Goal: Task Accomplishment & Management: Manage account settings

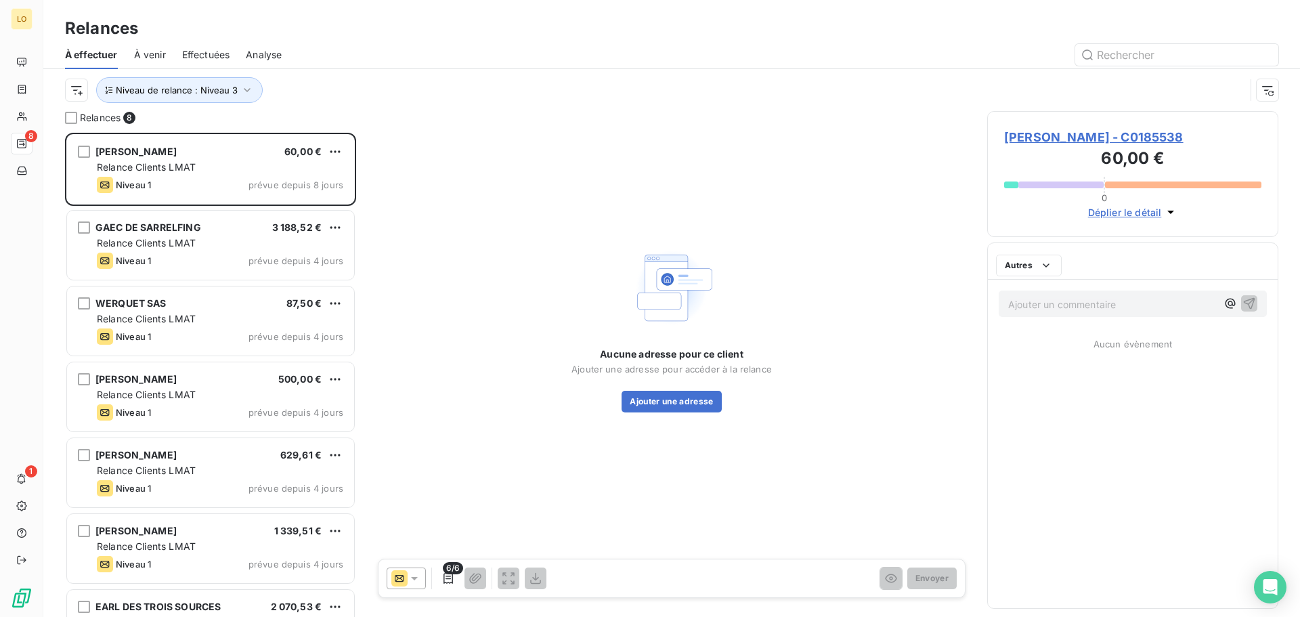
scroll to position [474, 281]
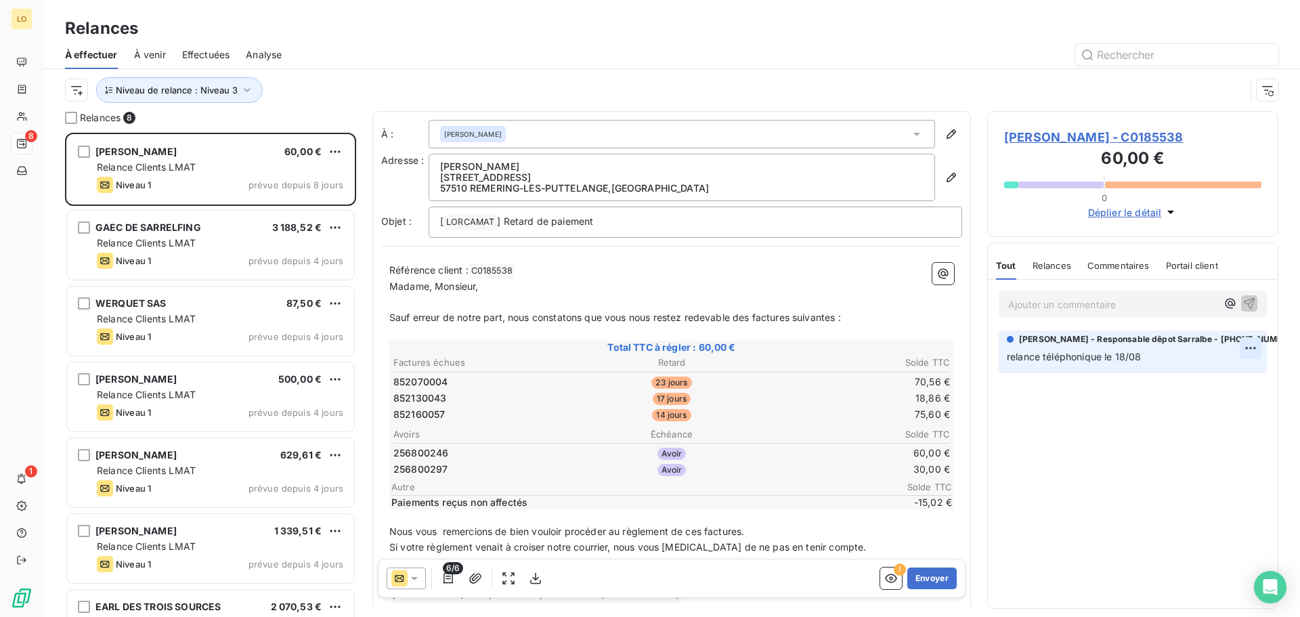
click at [1252, 345] on html "LO 8 1 Relances À effectuer À venir Effectuées Analyse Niveau de relance : Nive…" at bounding box center [650, 308] width 1300 height 617
click at [1234, 374] on div "Editer" at bounding box center [1218, 378] width 76 height 22
drag, startPoint x: 1150, startPoint y: 355, endPoint x: 854, endPoint y: 368, distance: 295.5
click at [854, 368] on div "Relances 8 [PERSON_NAME] 60,00 € Relance Clients LMAT Niveau 1 prévue depuis 8 …" at bounding box center [671, 364] width 1257 height 506
click at [1181, 359] on p "règlement solde effectué a l'agence" at bounding box center [1123, 357] width 233 height 16
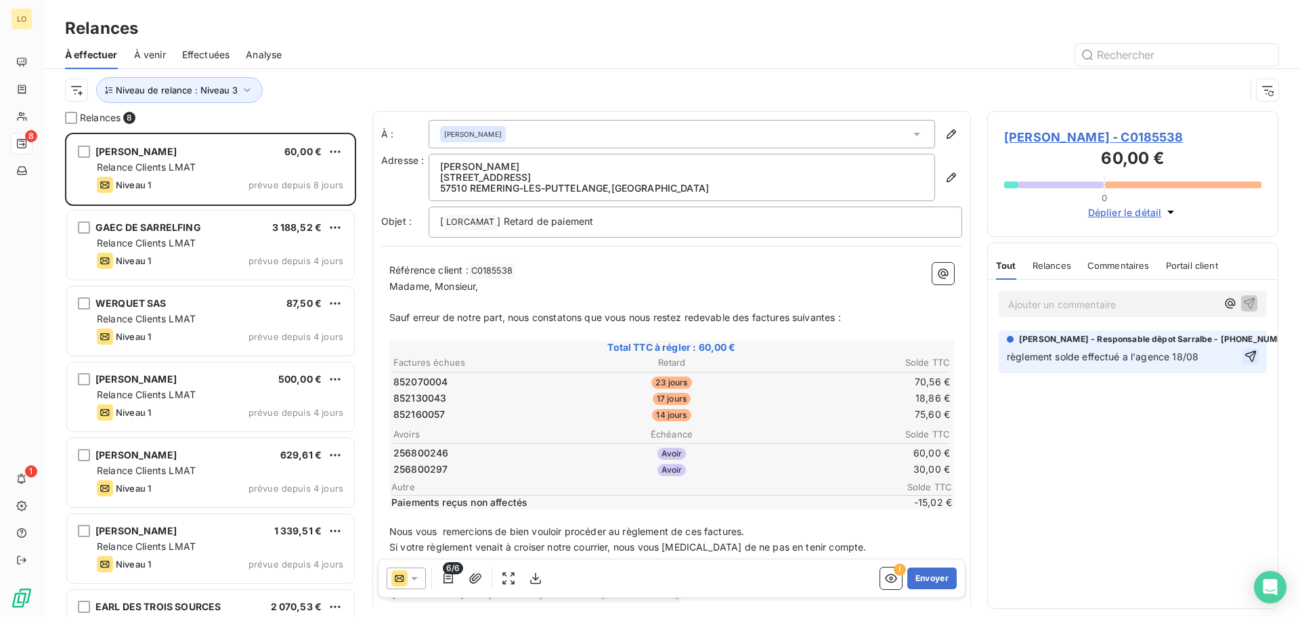
click at [1248, 355] on icon "button" at bounding box center [1251, 356] width 14 height 14
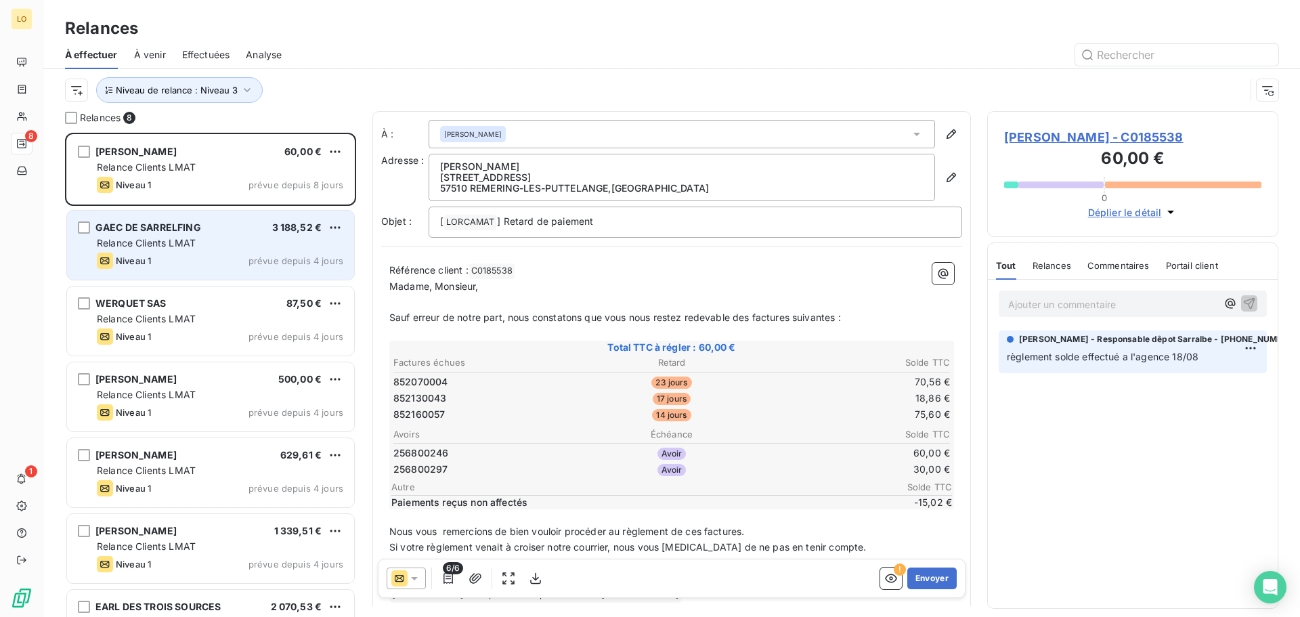
click at [167, 248] on div "Relance Clients LMAT" at bounding box center [220, 243] width 246 height 14
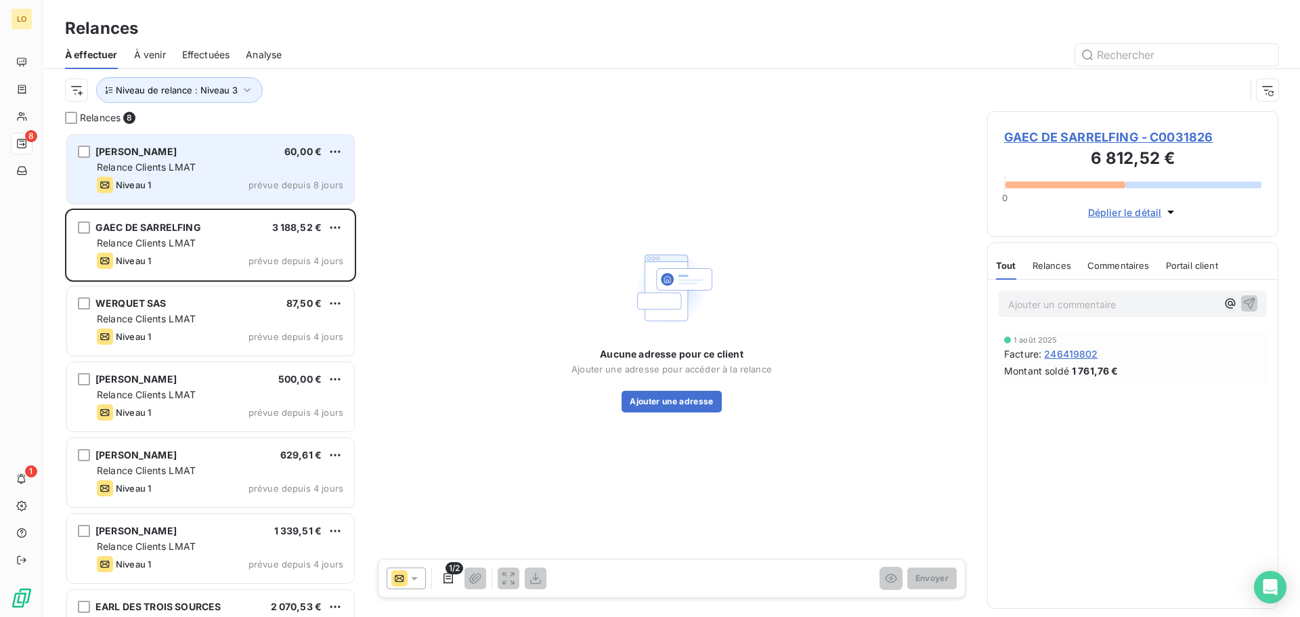
click at [180, 181] on div "Niveau 1 prévue depuis 8 jours" at bounding box center [220, 185] width 246 height 16
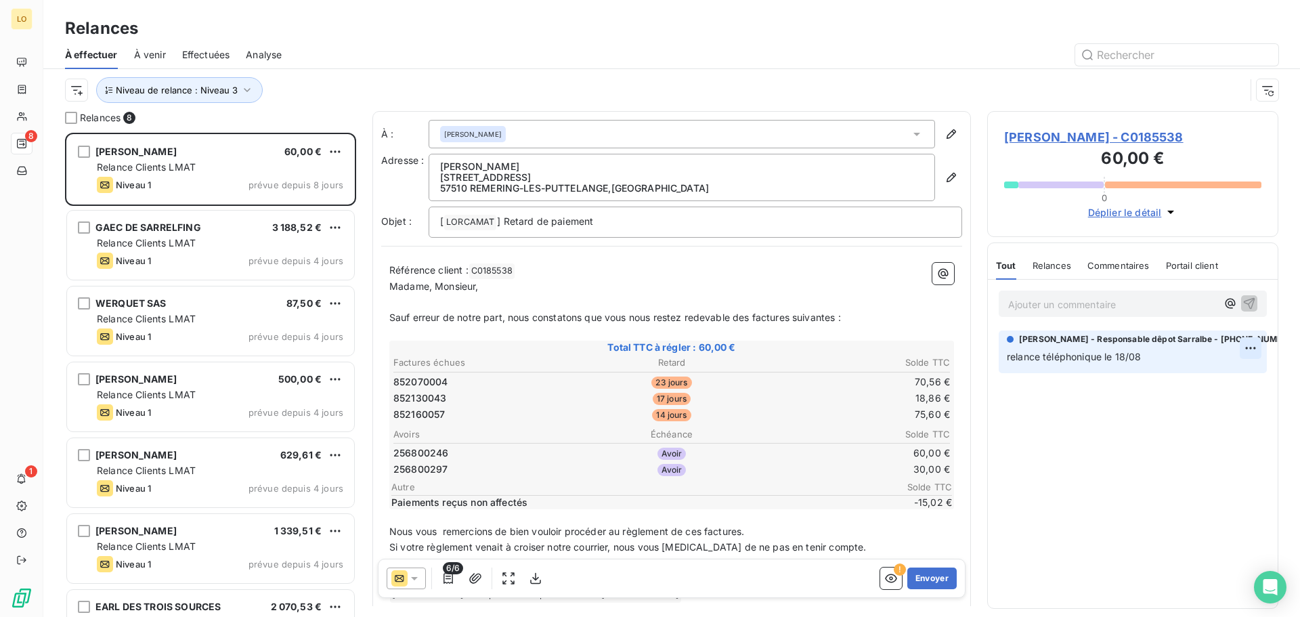
click at [1248, 347] on html "LO 8 1 Relances À effectuer À venir Effectuées Analyse Niveau de relance : Nive…" at bounding box center [650, 308] width 1300 height 617
click at [1225, 377] on div "Editer" at bounding box center [1218, 378] width 76 height 22
drag, startPoint x: 1188, startPoint y: 364, endPoint x: 835, endPoint y: 345, distance: 353.9
click at [835, 345] on div "Relances 8 [PERSON_NAME] 60,00 € Relance Clients LMAT Niveau 1 prévue depuis 8 …" at bounding box center [671, 364] width 1257 height 506
click at [1028, 357] on span "réglement effectuer le 18/08 a lagence de Sarralbe" at bounding box center [1123, 357] width 232 height 12
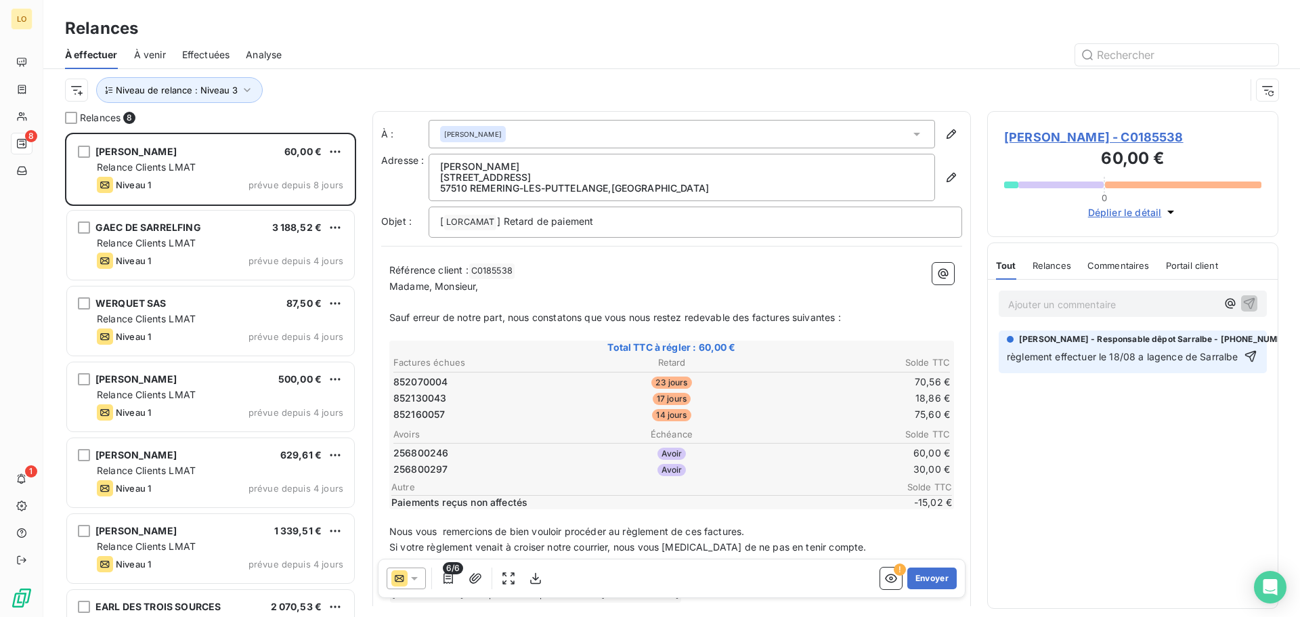
click at [1183, 356] on span "règlement effectuer le 18/08 a lagence de Sarralbe" at bounding box center [1123, 357] width 232 height 12
click at [1254, 364] on icon "button" at bounding box center [1251, 364] width 12 height 12
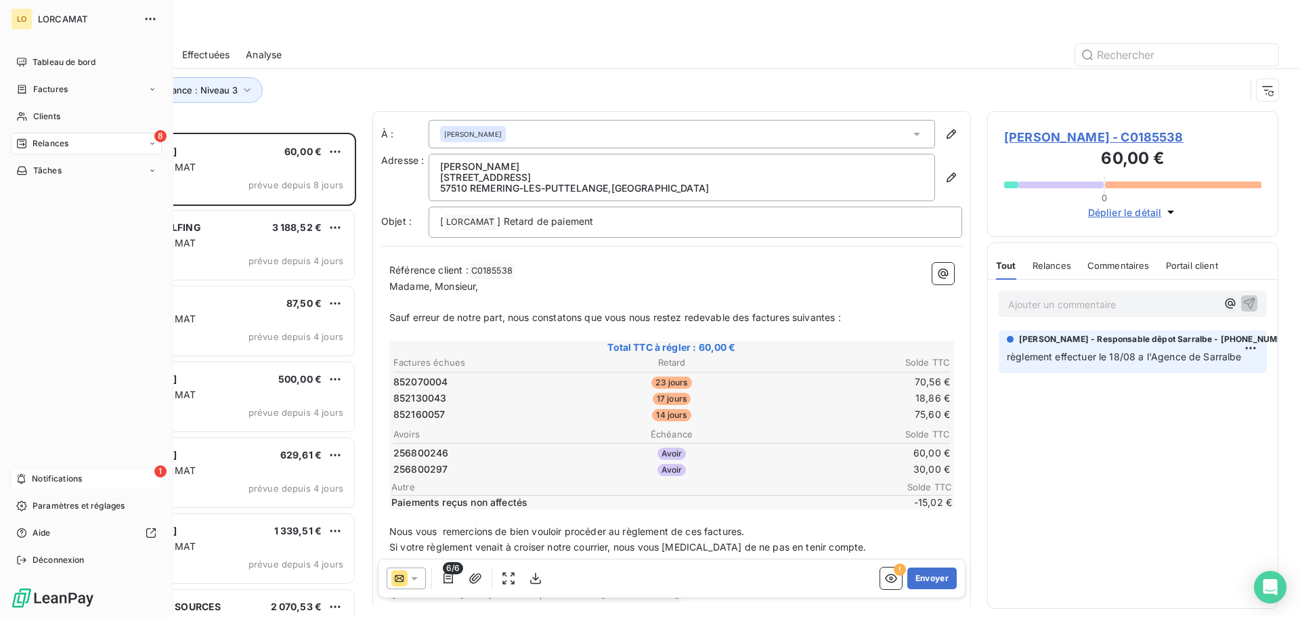
click at [91, 479] on div "1 Notifications" at bounding box center [86, 479] width 151 height 22
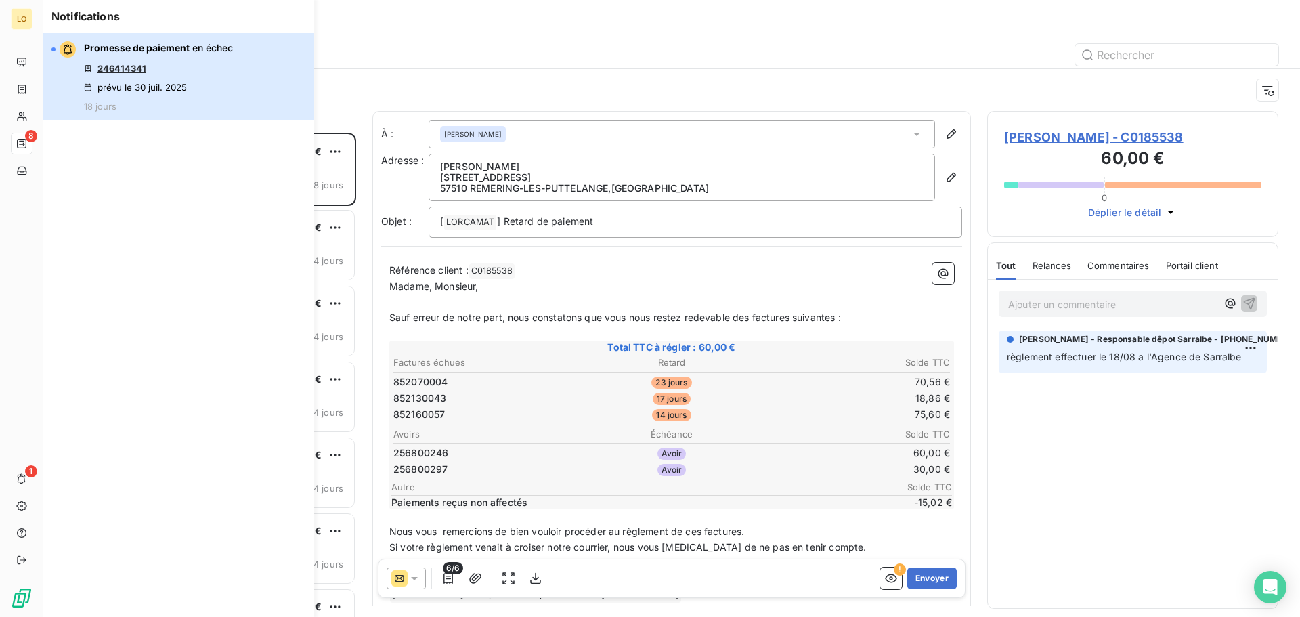
click at [200, 60] on div "Promesse de paiement en échec 246414341 prévu le [DATE] 18 jours" at bounding box center [158, 76] width 149 height 70
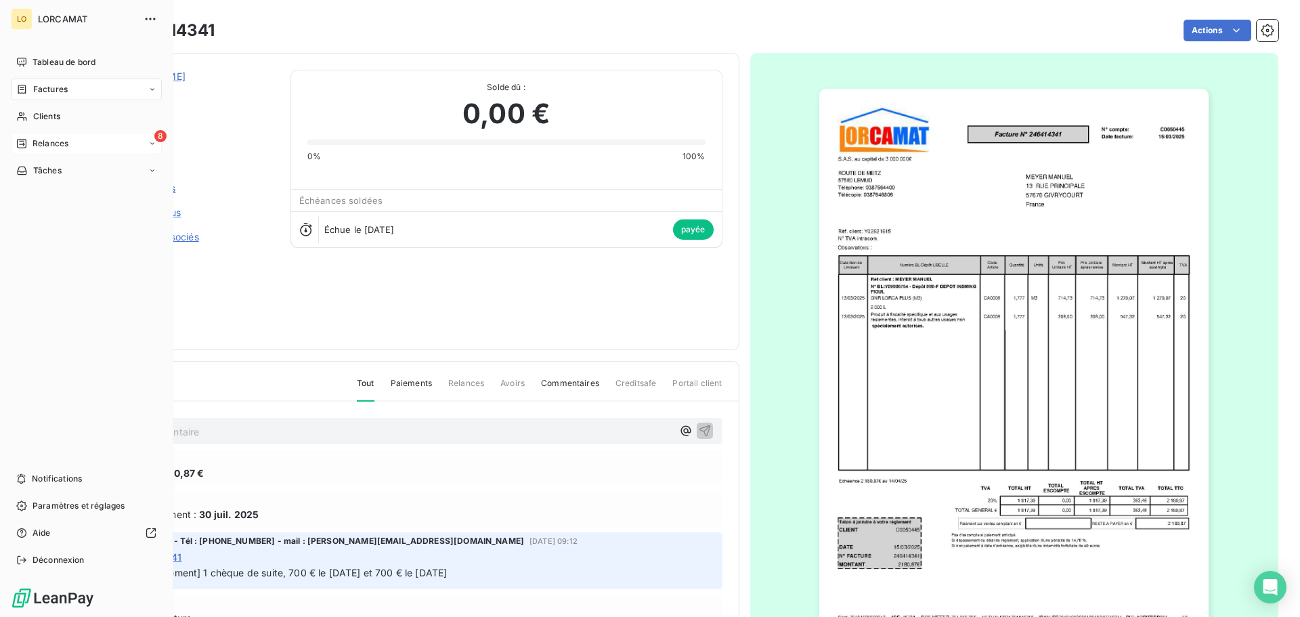
click at [29, 146] on div "Relances" at bounding box center [42, 143] width 52 height 12
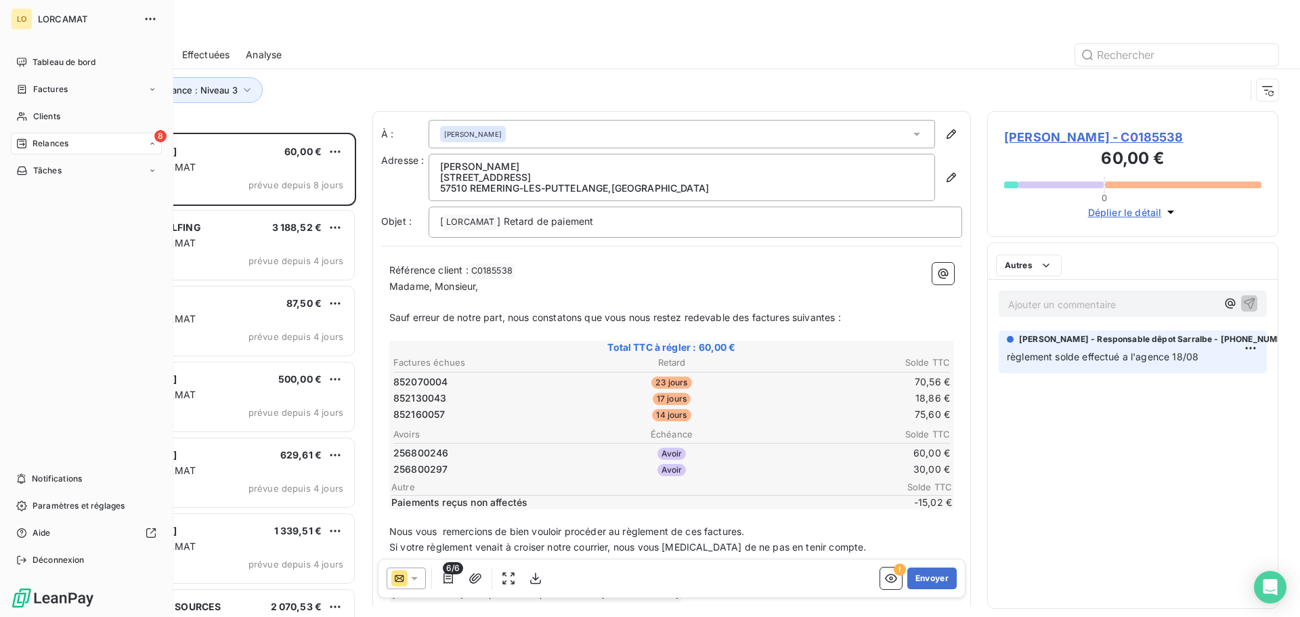
scroll to position [474, 281]
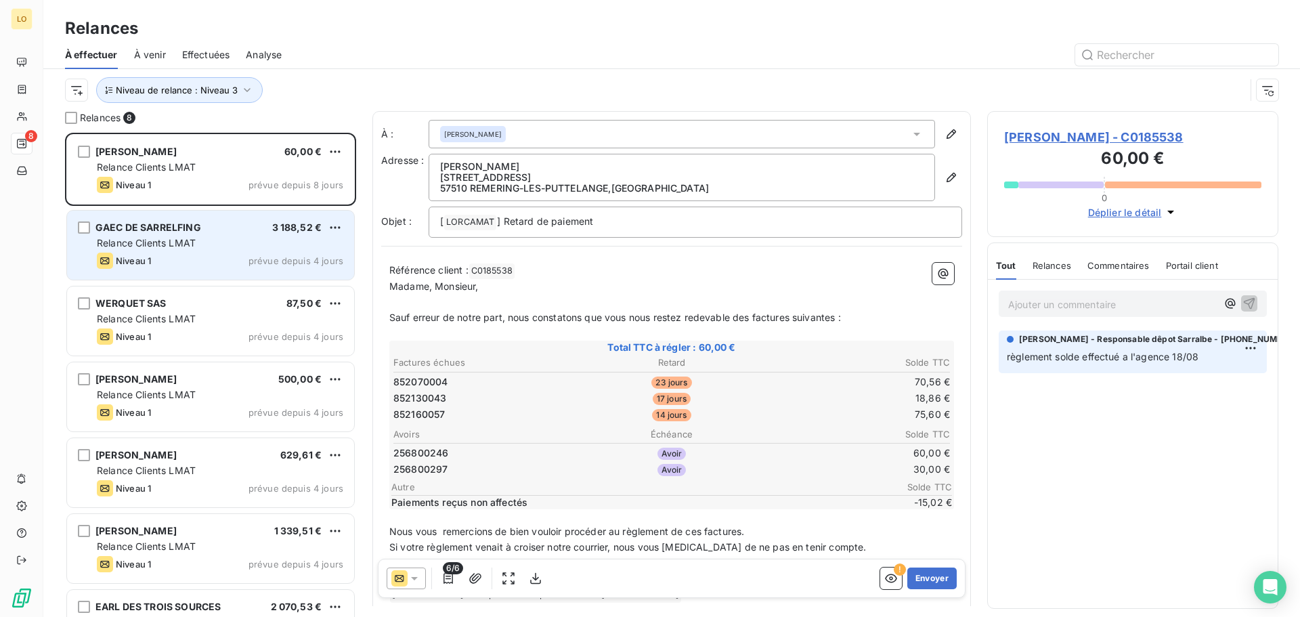
click at [222, 231] on div "GAEC DE SARRELFING 3 188,52 €" at bounding box center [220, 227] width 246 height 12
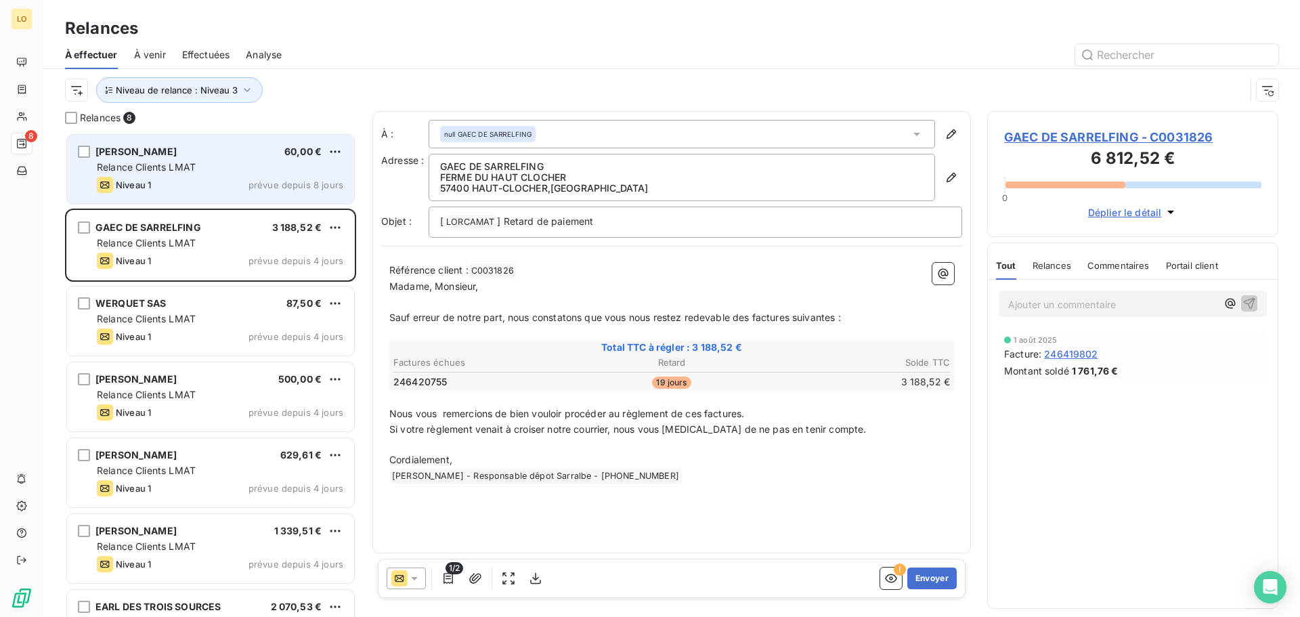
click at [228, 185] on div "Niveau 1 prévue depuis 8 jours" at bounding box center [220, 185] width 246 height 16
